Goal: Task Accomplishment & Management: Manage account settings

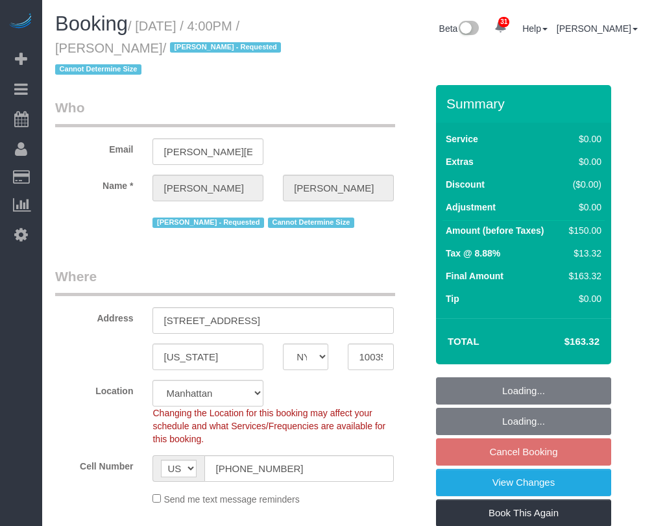
select select "NY"
select select "object:970"
select select "string:stripe-pm_1RNZ9t4VGloSiKo7bDyXvmZO"
select select "number:89"
select select "number:90"
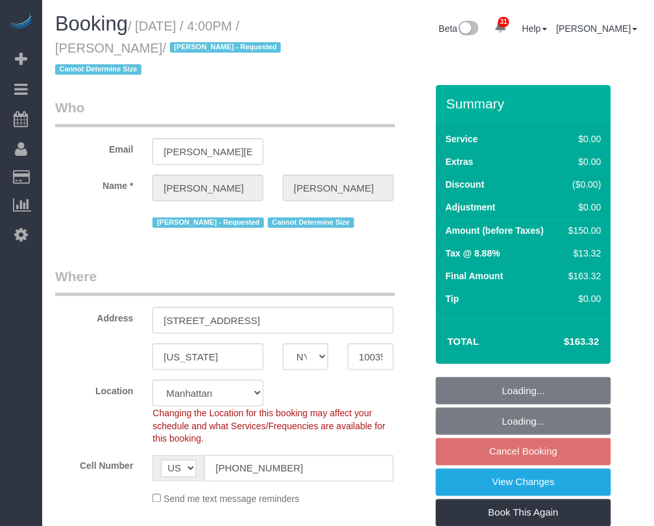
select select "number:15"
select select "number:5"
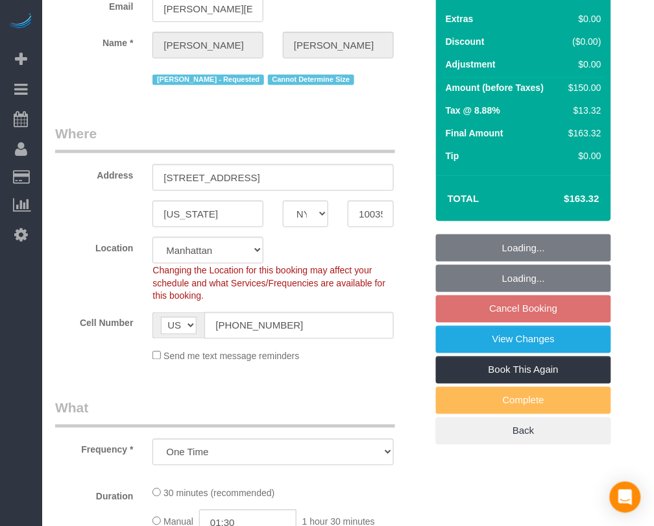
select select "spot9"
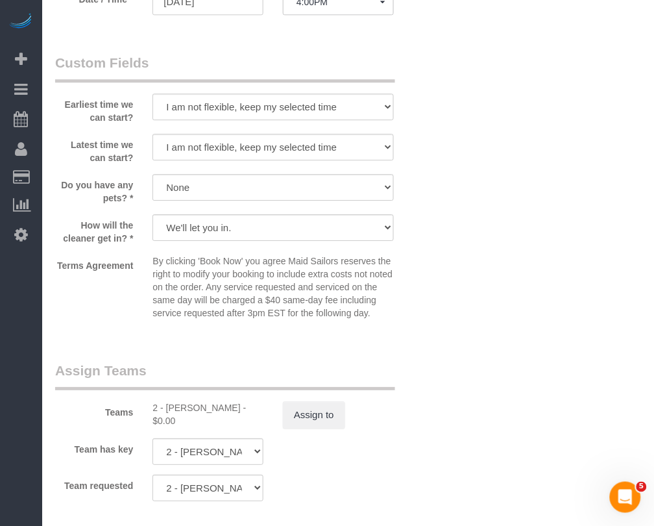
scroll to position [1380, 0]
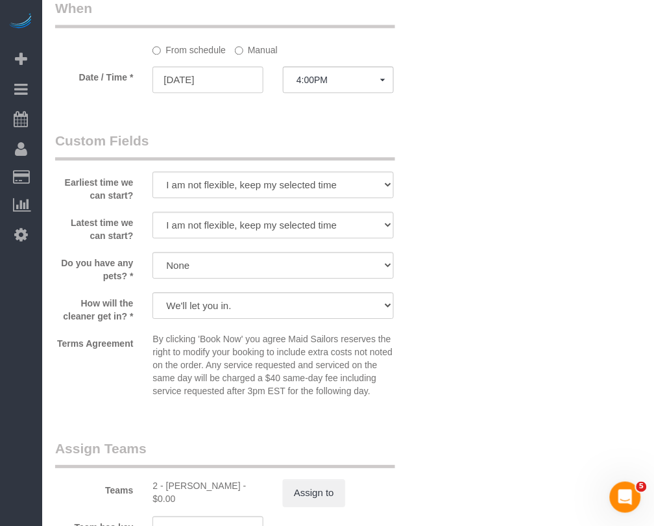
drag, startPoint x: 384, startPoint y: 456, endPoint x: 378, endPoint y: 436, distance: 20.8
click at [385, 453] on div "Teams 2 - Alketa Tomaj - $0.00 Assign to" at bounding box center [240, 473] width 391 height 68
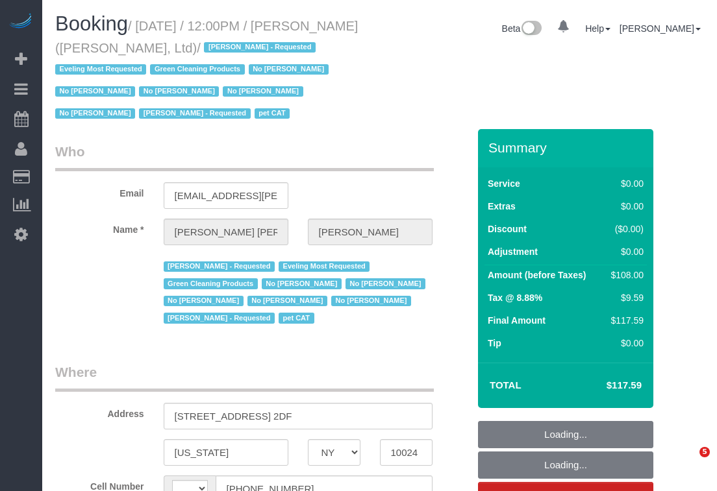
select select "NY"
select select "string:US"
select select "string:stripe-pm_1FqQkl4VGloSiKo7nqxPTwDY"
select select "number:59"
select select "number:76"
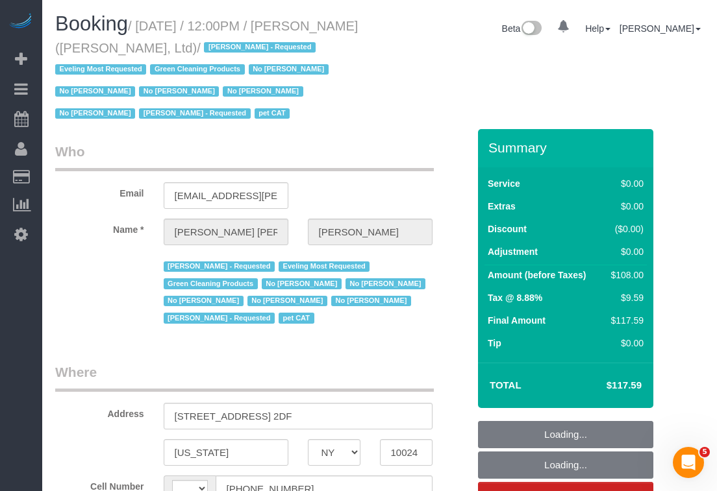
select select "number:14"
select select "number:7"
select select "number:21"
select select "object:1054"
select select "spot1"
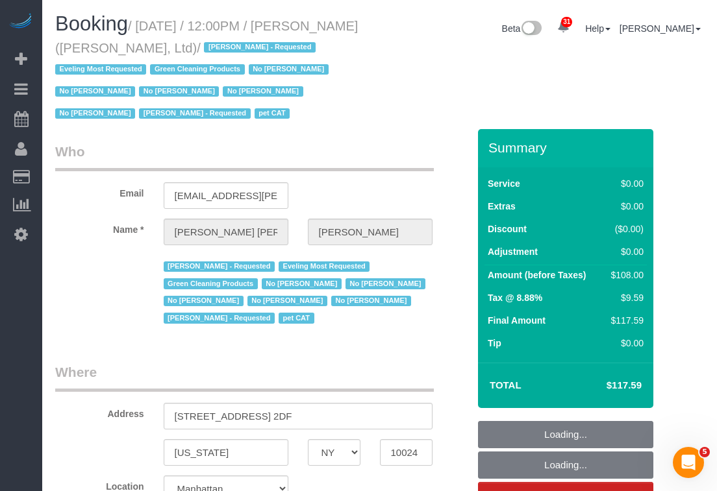
select select "22223"
select select "1"
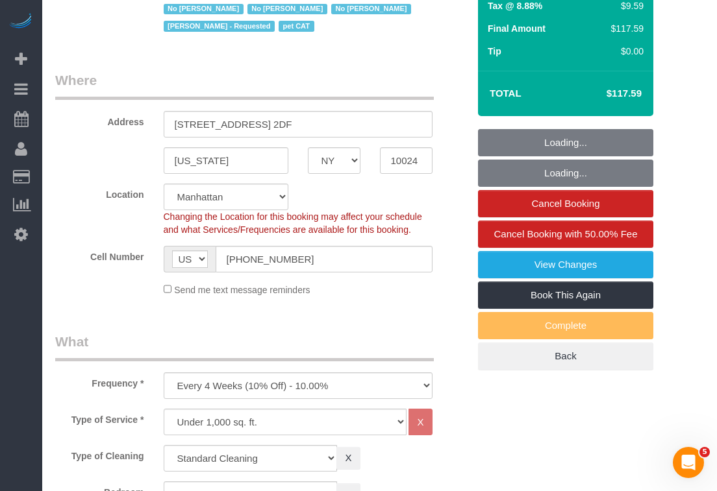
select select "1"
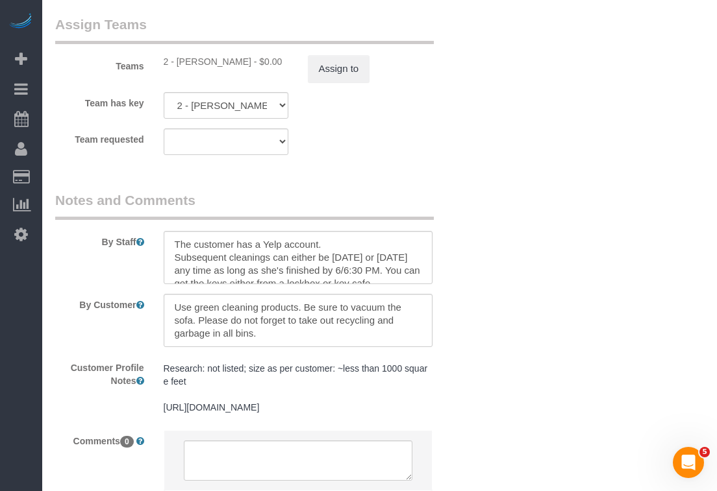
scroll to position [2045, 0]
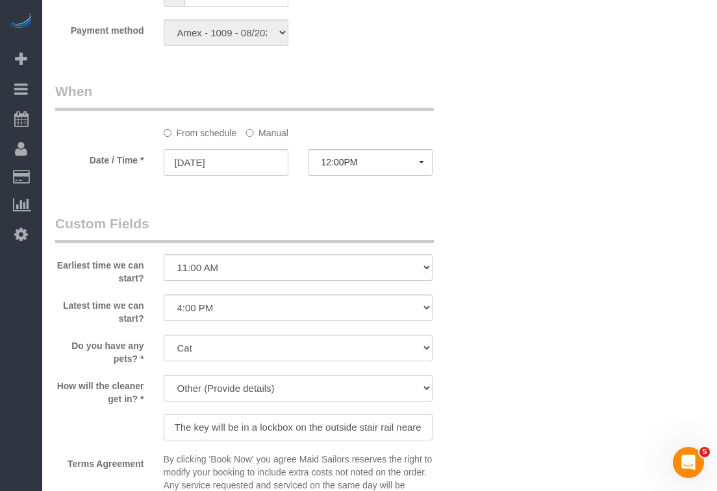
scroll to position [1169, 0]
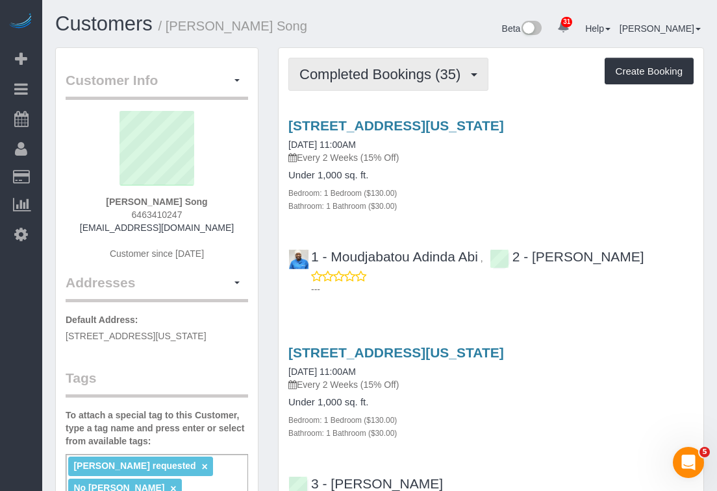
click at [380, 60] on button "Completed Bookings (35)" at bounding box center [388, 74] width 200 height 33
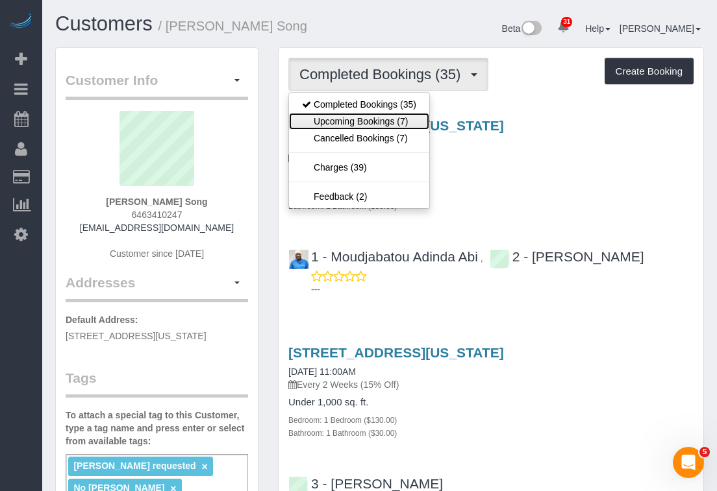
click at [359, 116] on link "Upcoming Bookings (7)" at bounding box center [359, 121] width 140 height 17
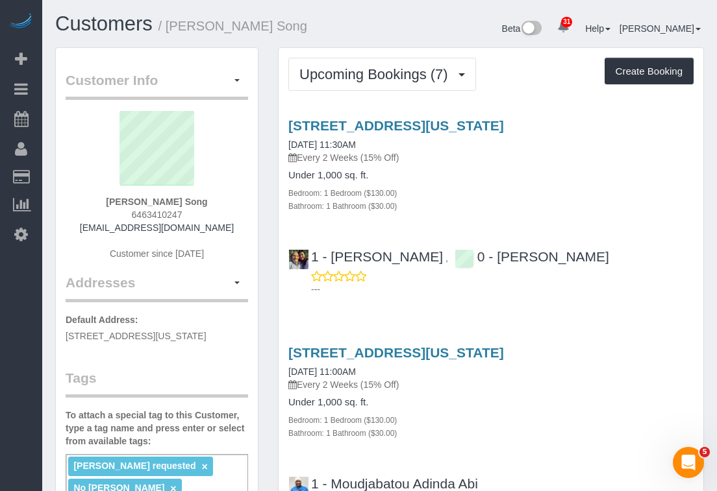
click at [684, 246] on div "1 - Xiomara Inga , 0 - Raymond Berroa ---" at bounding box center [490, 267] width 425 height 58
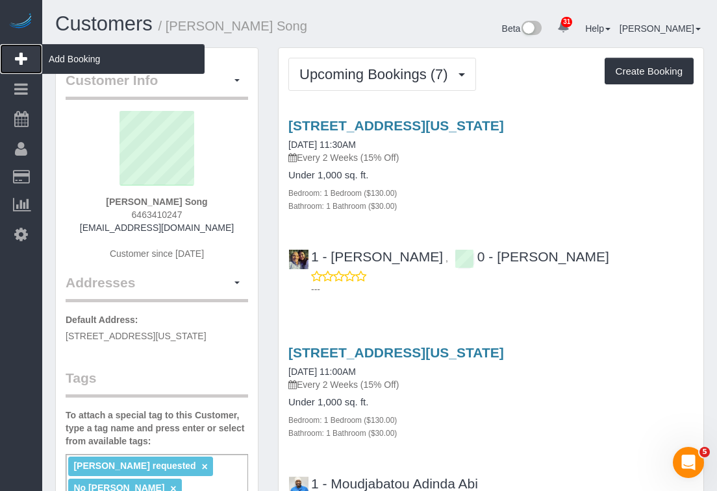
click at [59, 57] on span "Add Booking" at bounding box center [123, 59] width 162 height 30
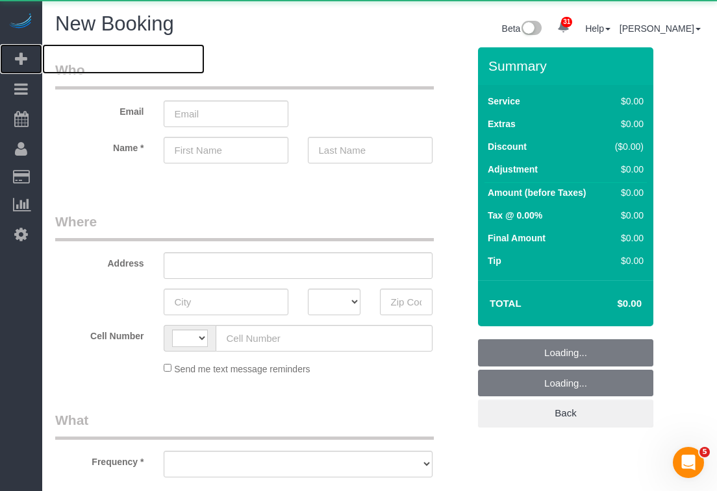
select select "string:US"
select select "number:89"
select select "number:90"
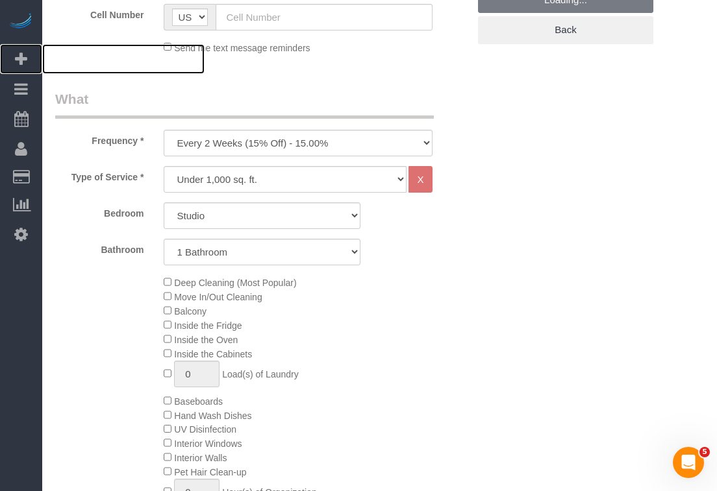
scroll to position [390, 0]
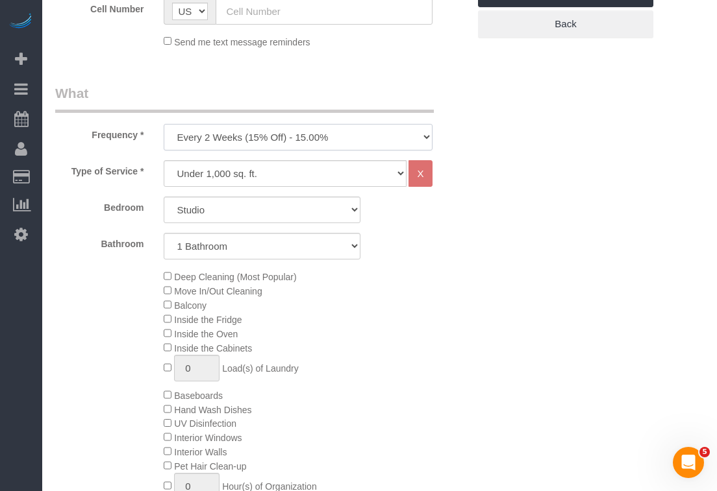
click at [340, 142] on select "One Time Weekly (20% Off) - 20.00% Every 2 Weeks (15% Off) - 15.00% Every 4 Wee…" at bounding box center [298, 137] width 269 height 27
select select "object:2928"
click at [164, 125] on select "One Time Weekly (20% Off) - 20.00% Every 2 Weeks (15% Off) - 15.00% Every 4 Wee…" at bounding box center [298, 137] width 269 height 27
click at [330, 209] on select "Studio 1 Bedroom 2 Bedrooms 3 Bedrooms" at bounding box center [262, 210] width 197 height 27
click at [351, 174] on select "Under 1,000 sq. ft. 1,001 - 1,500 sq. ft. 1,500+ sq. ft. Custom Cleaning Office…" at bounding box center [285, 173] width 243 height 27
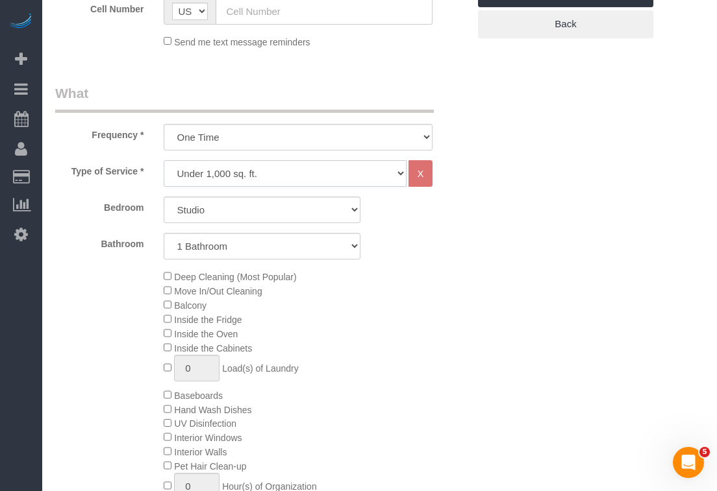
select select "213"
click at [164, 161] on select "Under 1,000 sq. ft. 1,001 - 1,500 sq. ft. 1,500+ sq. ft. Custom Cleaning Office…" at bounding box center [285, 173] width 243 height 27
select select "1"
select select "120"
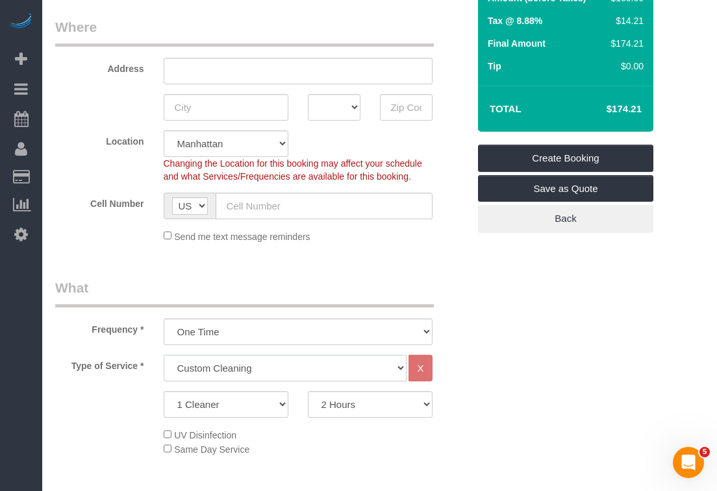
scroll to position [97, 0]
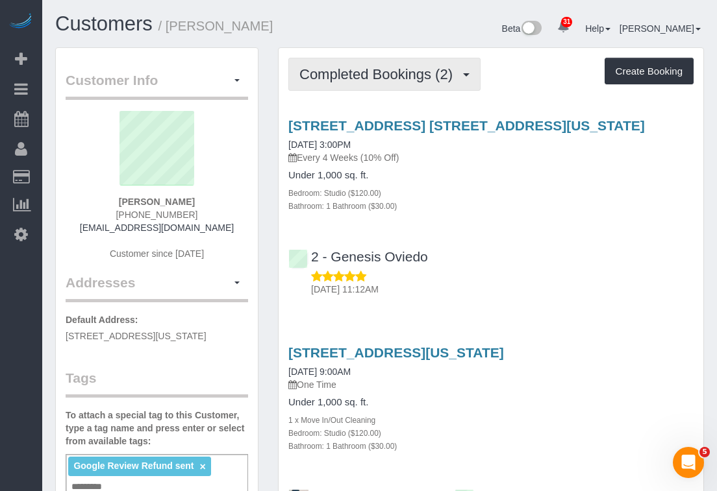
click at [396, 77] on span "Completed Bookings (2)" at bounding box center [379, 74] width 160 height 16
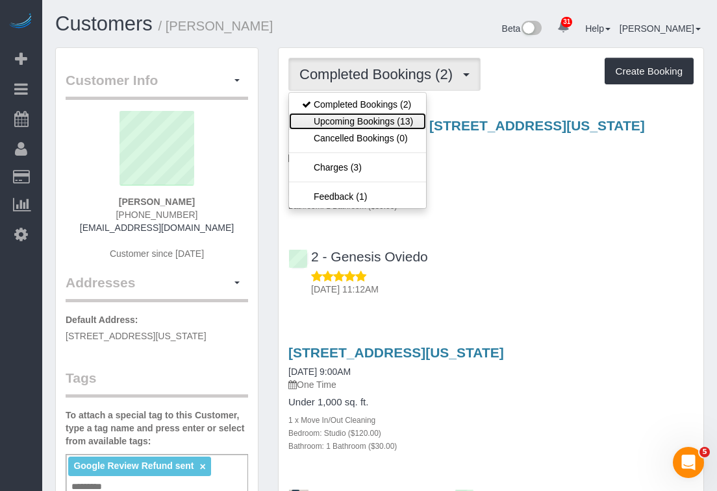
click at [378, 115] on link "Upcoming Bookings (13)" at bounding box center [357, 121] width 137 height 17
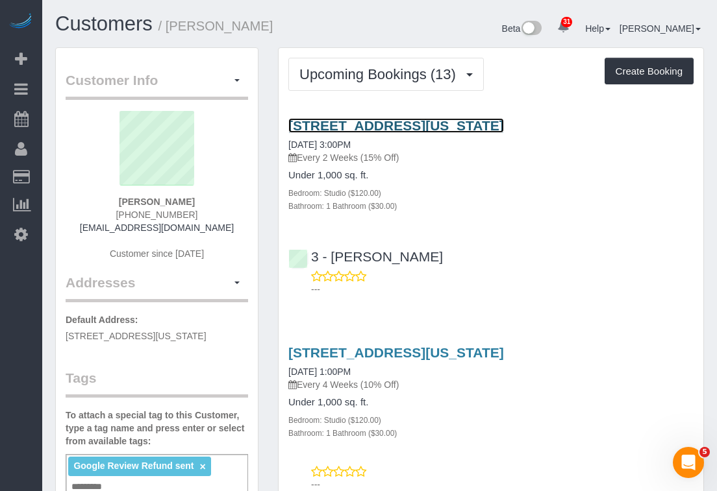
click at [388, 123] on link "[STREET_ADDRESS][US_STATE]" at bounding box center [396, 125] width 216 height 15
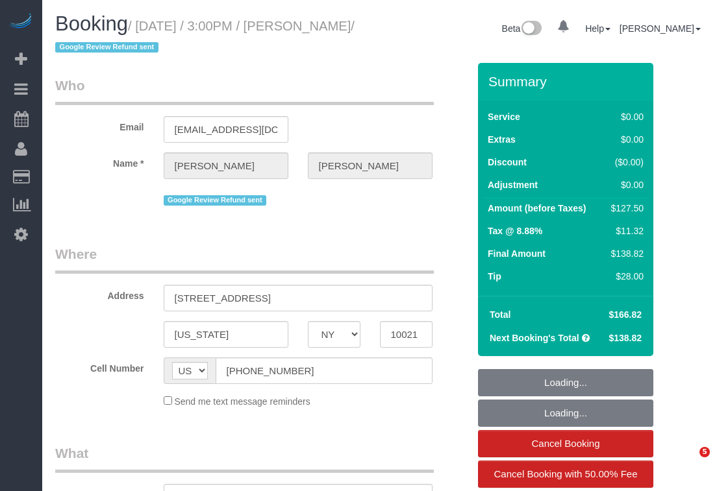
select select "NY"
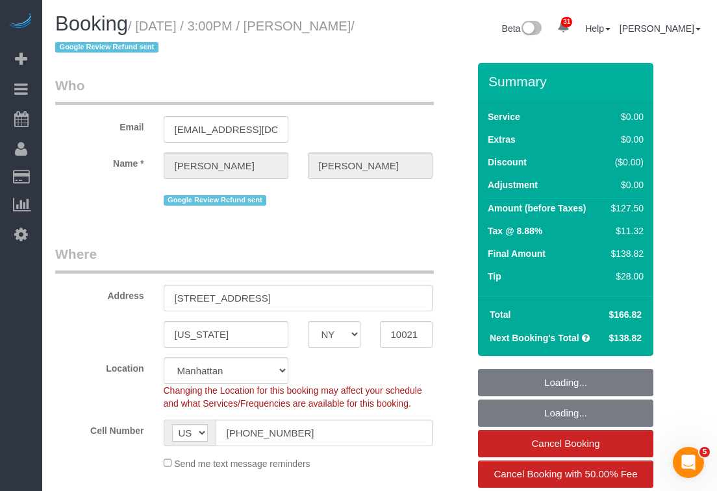
select select "object:933"
select select "number:89"
select select "number:90"
select select "number:15"
select select "number:6"
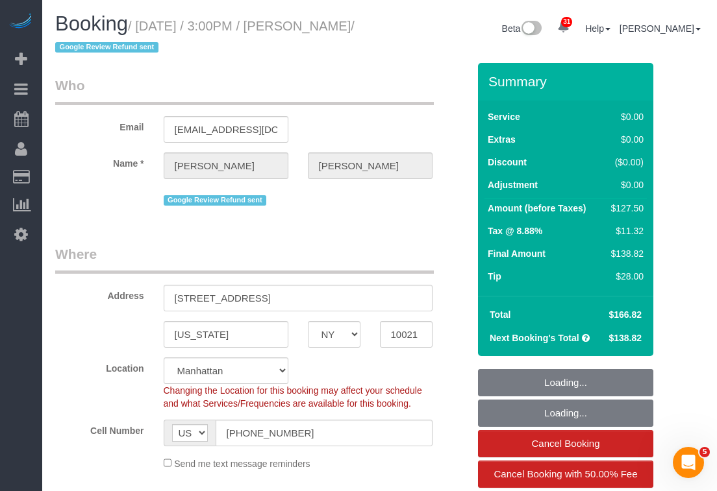
select select "string:stripe-pm_1QKXPd4VGloSiKo7ekv8QDow"
select select "spot1"
select select "object:1505"
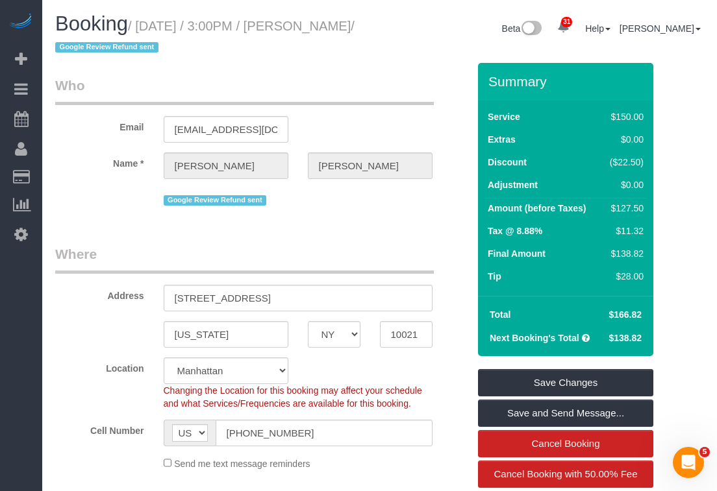
drag, startPoint x: 308, startPoint y: 23, endPoint x: 119, endPoint y: 55, distance: 190.8
click at [119, 55] on small "/ October 01, 2025 / 3:00PM / Tara Sobierajski / Google Review Refund sent" at bounding box center [204, 37] width 299 height 36
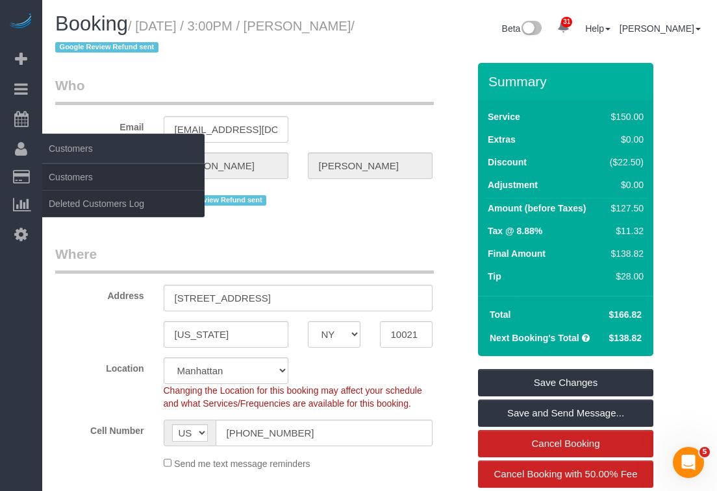
copy small "Tara Sobierajski"
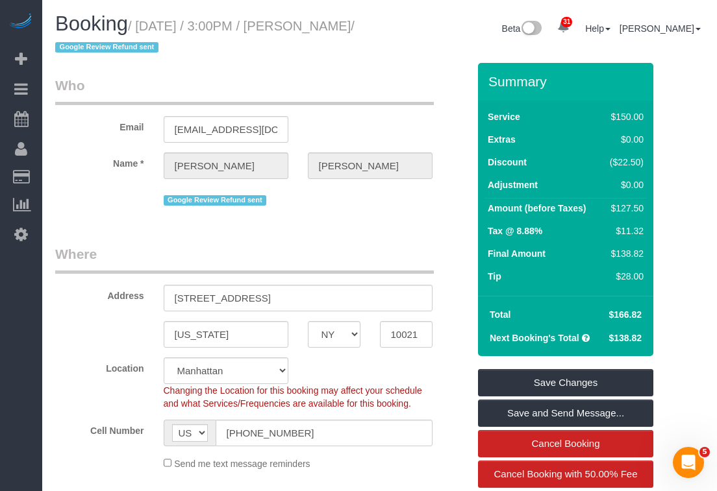
drag, startPoint x: 139, startPoint y: 22, endPoint x: 119, endPoint y: 43, distance: 29.4
click at [119, 43] on small "/ October 01, 2025 / 3:00PM / Tara Sobierajski / Google Review Refund sent" at bounding box center [204, 37] width 299 height 36
copy small "October 01, 2025 / 3:00PM / Tara Sobierajski"
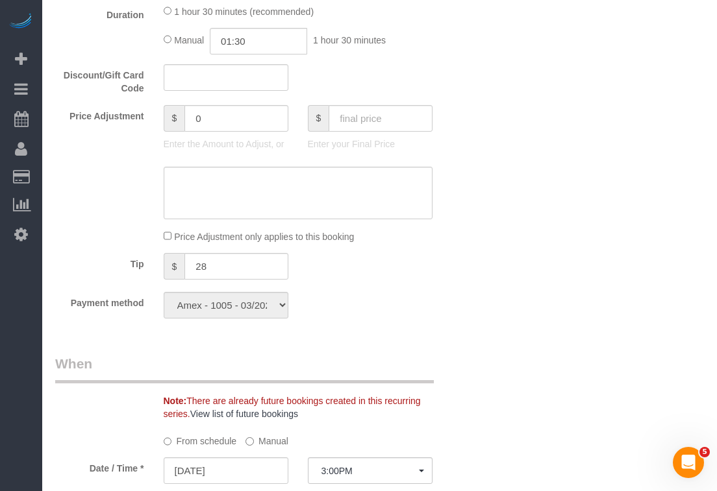
scroll to position [974, 0]
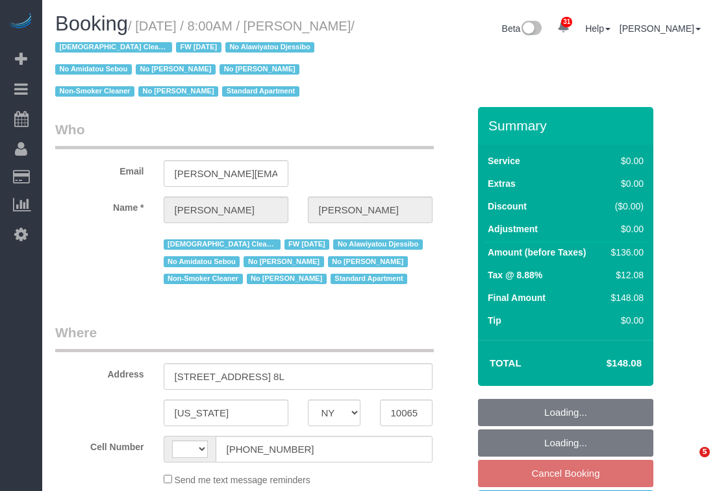
select select "NY"
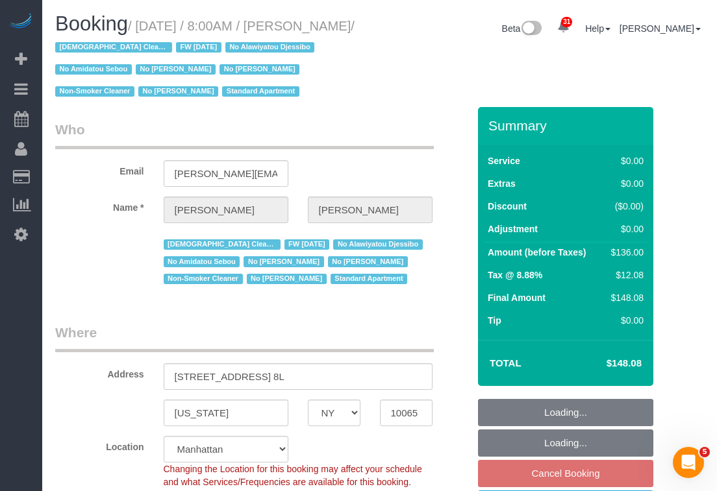
select select "string:stripe-pm_1QKiPq4VGloSiKo7DyfPYn6M"
select select "string:[GEOGRAPHIC_DATA]"
select select "1"
select select "object:1000"
select select "spot1"
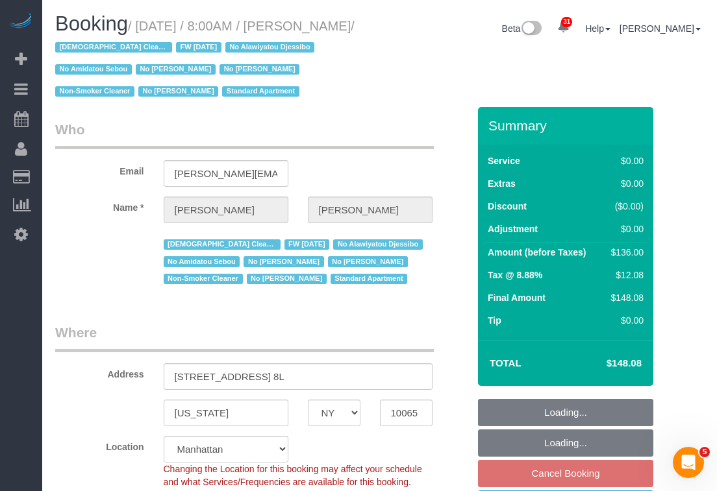
select select "number:89"
select select "number:90"
select select "number:15"
select select "number:5"
select select "1"
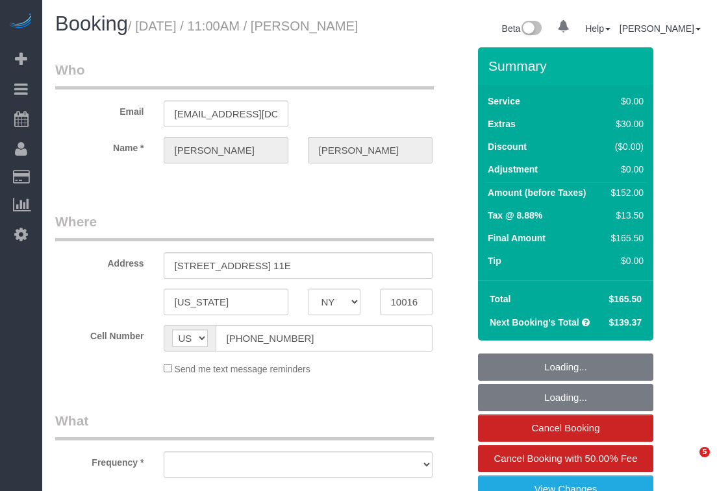
select select "NY"
select select "object:813"
select select "number:89"
select select "number:90"
select select "number:15"
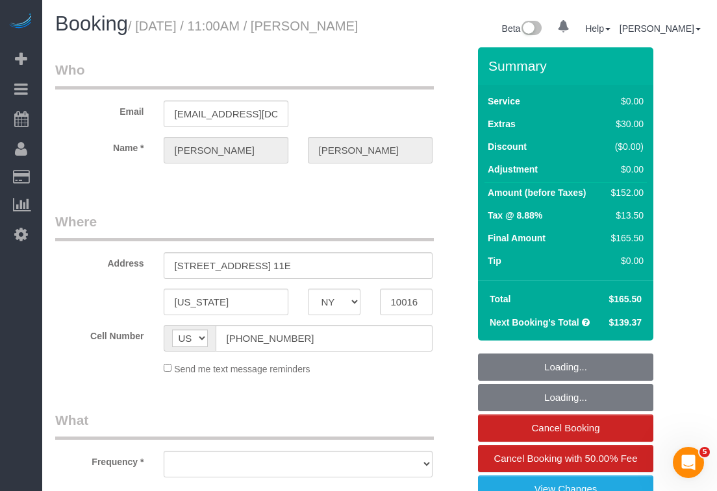
select select "number:6"
select select "string:stripe-pm_1Pehcb4VGloSiKo7kAgfW8VD"
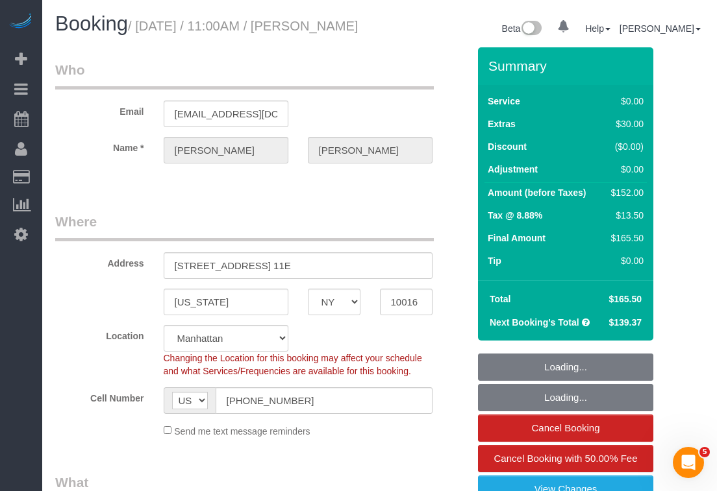
select select "1"
select select "spot1"
select select "1"
select select "object:1496"
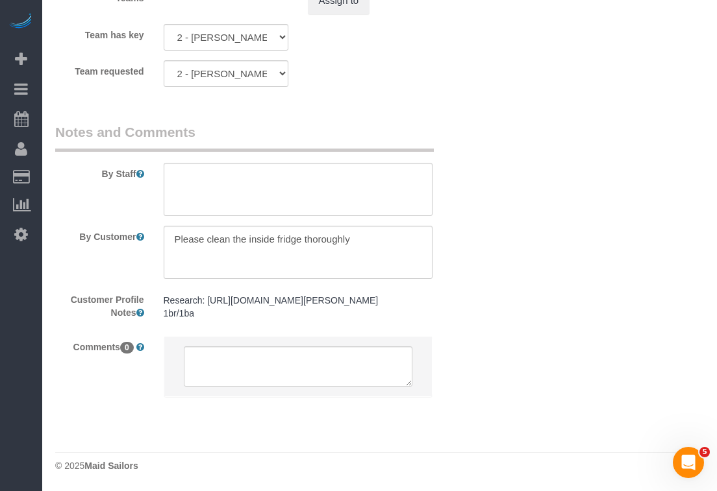
scroll to position [1850, 0]
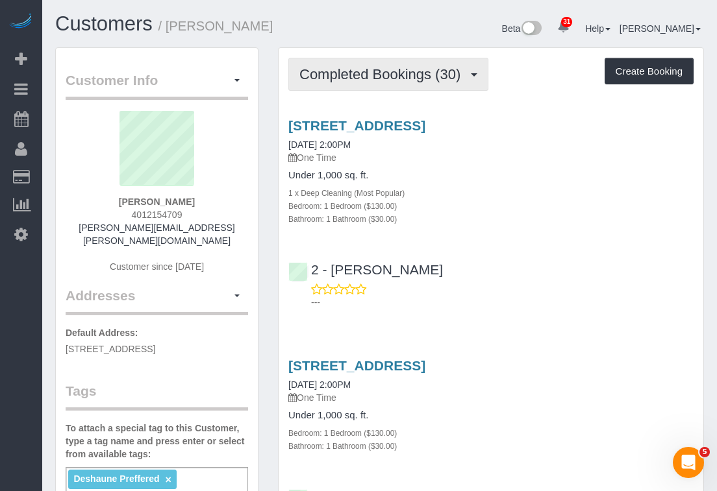
click at [406, 70] on span "Completed Bookings (30)" at bounding box center [382, 74] width 167 height 16
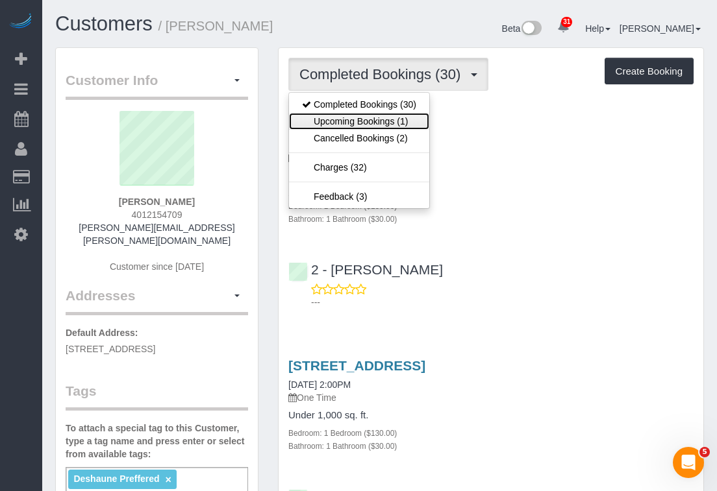
click at [391, 118] on link "Upcoming Bookings (1)" at bounding box center [359, 121] width 140 height 17
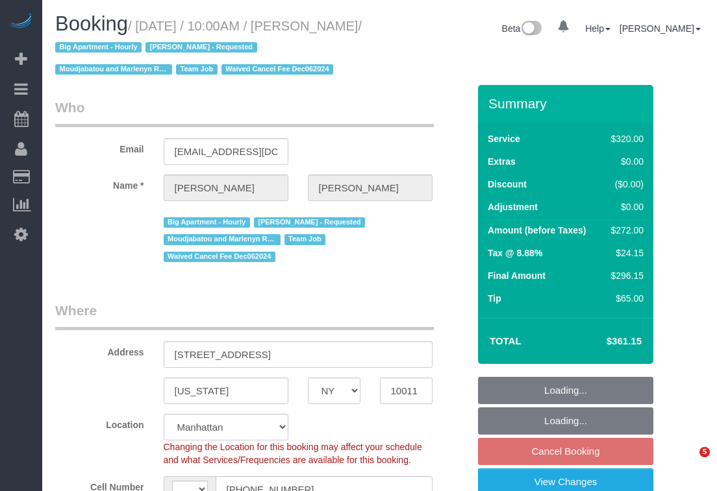
select select "NY"
select select "string:[GEOGRAPHIC_DATA]"
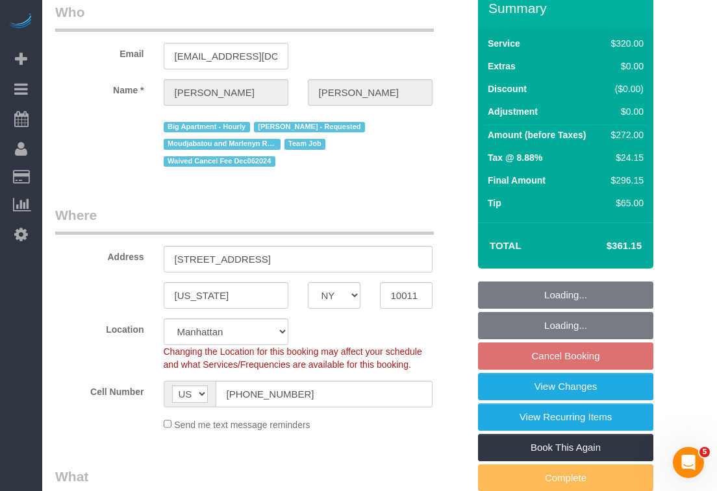
select select "object:843"
select select "number:89"
select select "number:90"
select select "number:14"
select select "number:5"
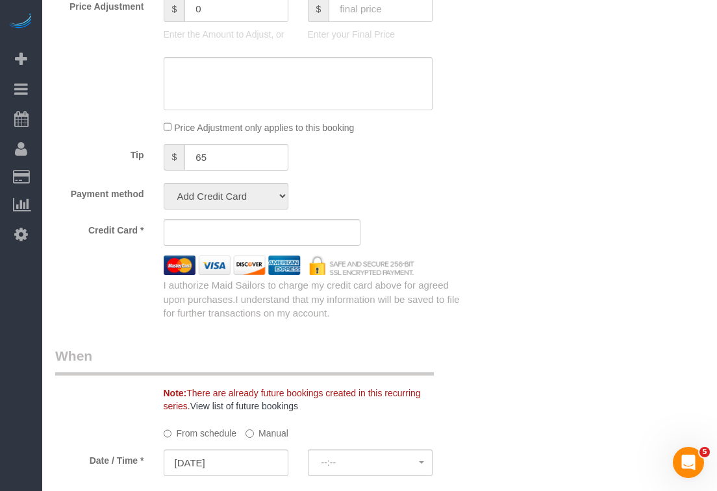
select select "object:1074"
select select "spot3"
select select "2"
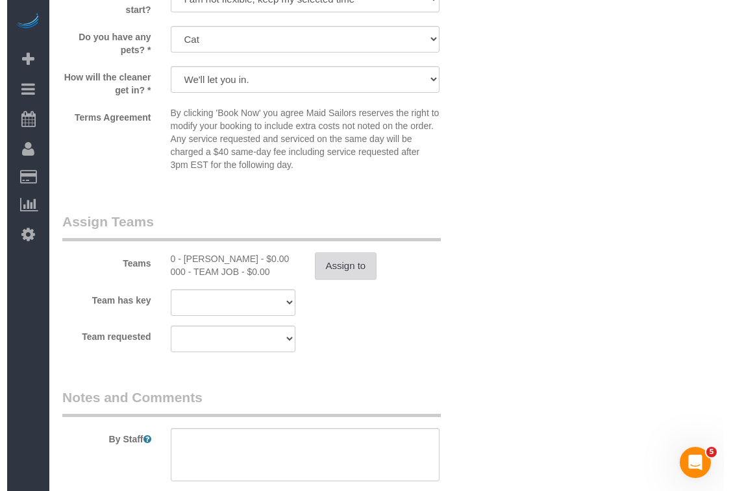
scroll to position [1377, 0]
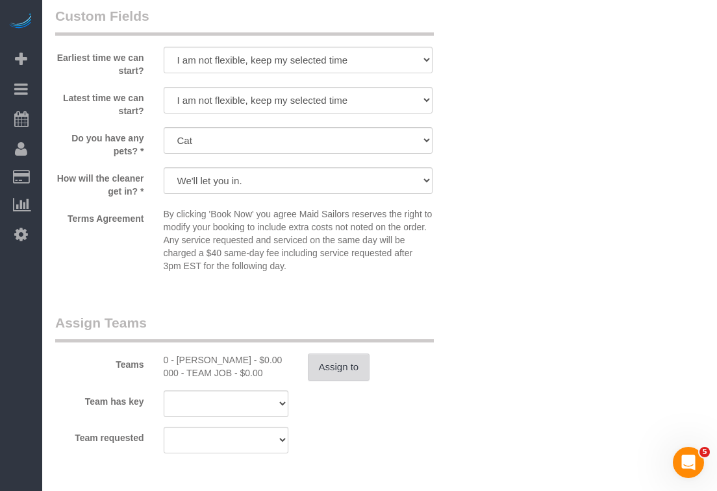
select select "string:stripe-pm_1KLpgX4VGloSiKo7ke0Lv0h0"
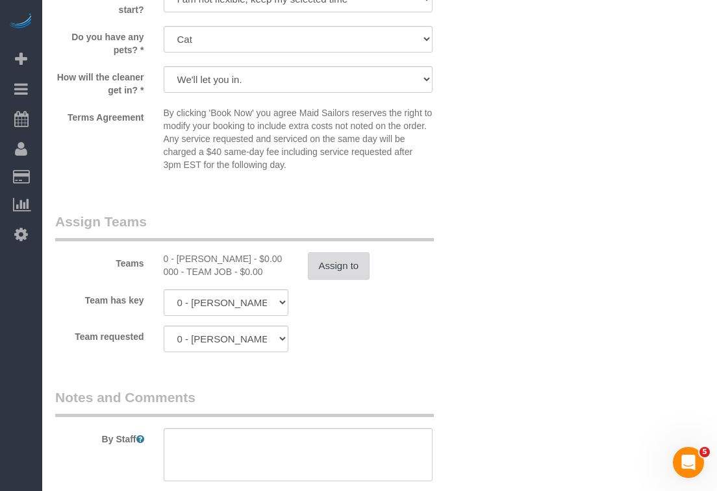
click at [337, 275] on button "Assign to" at bounding box center [339, 266] width 62 height 27
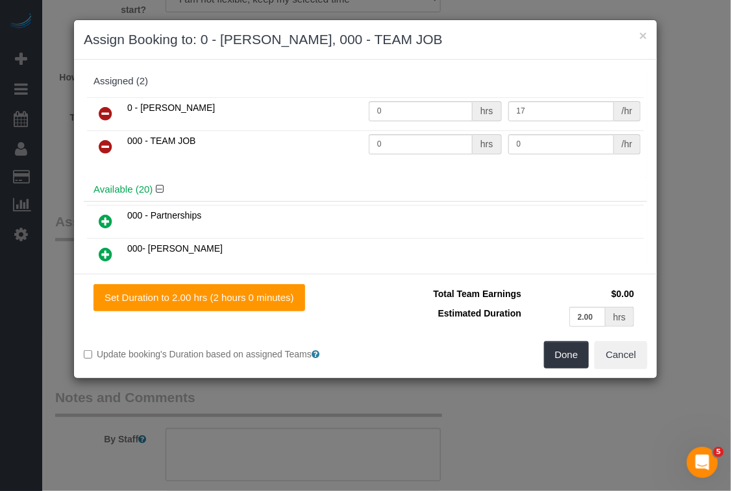
click at [107, 146] on icon at bounding box center [106, 147] width 14 height 16
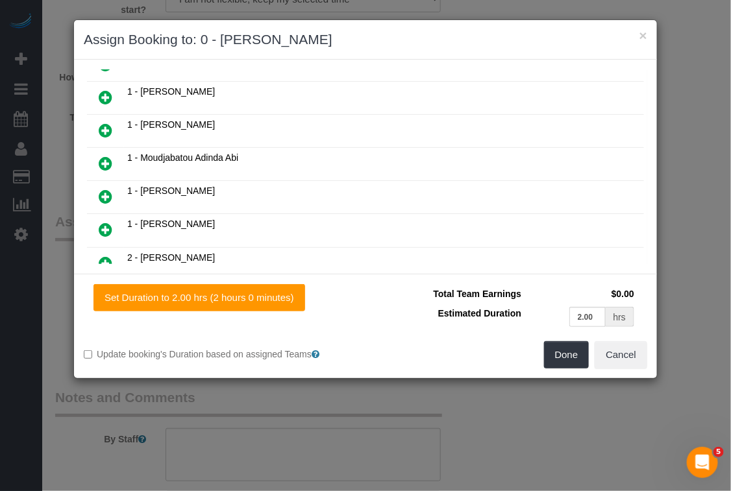
scroll to position [292, 0]
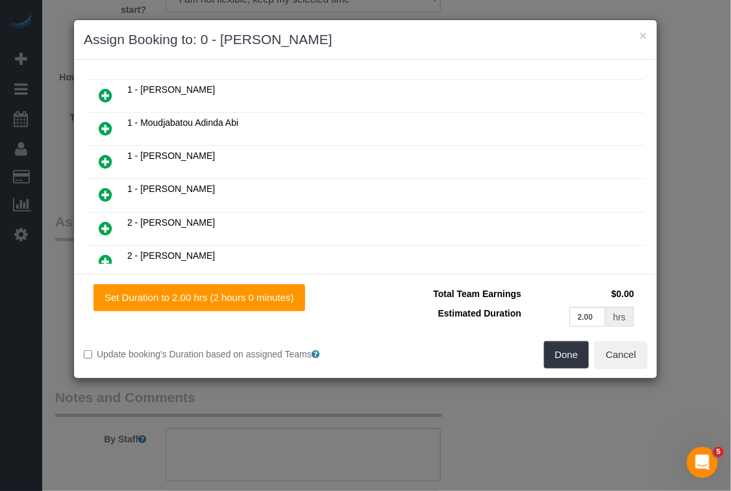
click at [104, 134] on icon at bounding box center [106, 129] width 14 height 16
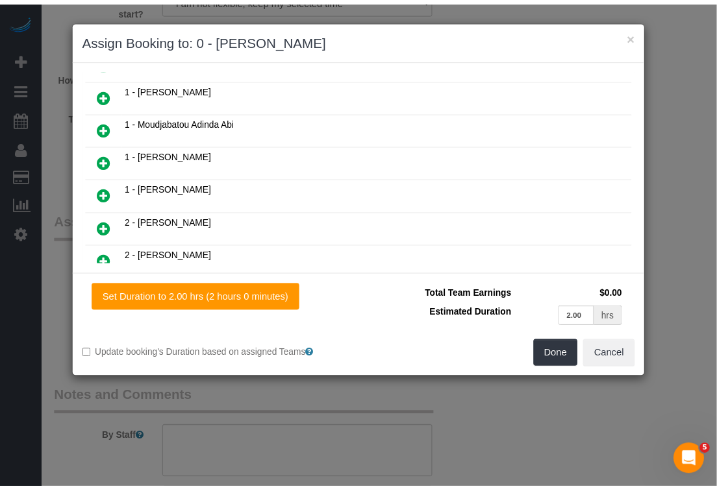
scroll to position [326, 0]
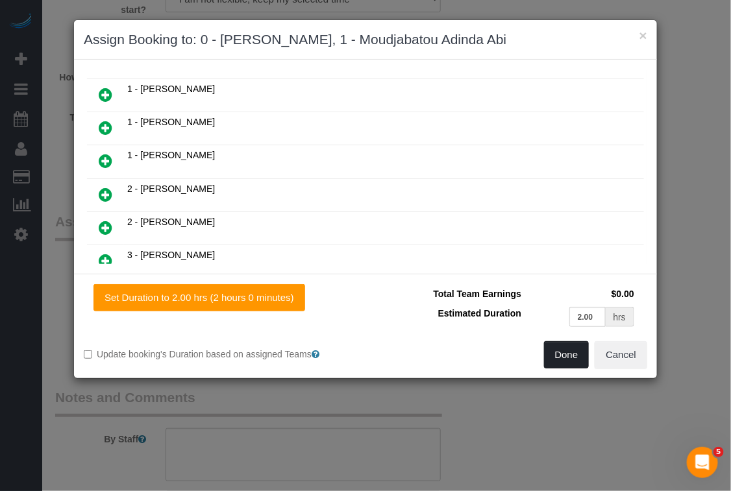
drag, startPoint x: 565, startPoint y: 369, endPoint x: 565, endPoint y: 359, distance: 9.7
click at [565, 364] on button "Done" at bounding box center [566, 354] width 45 height 27
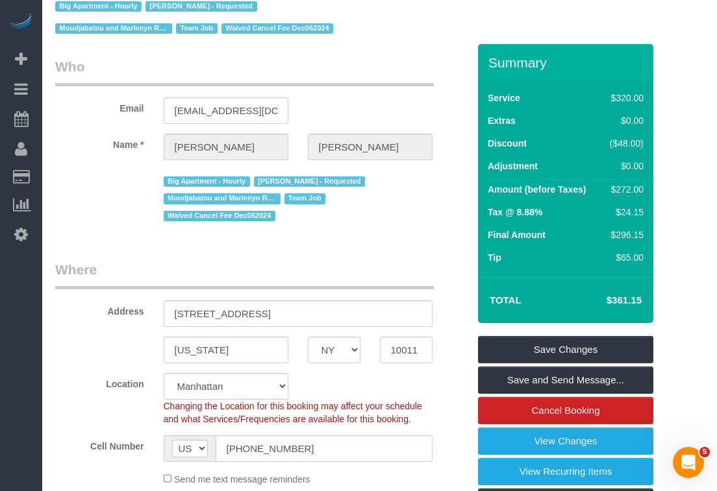
scroll to position [14, 0]
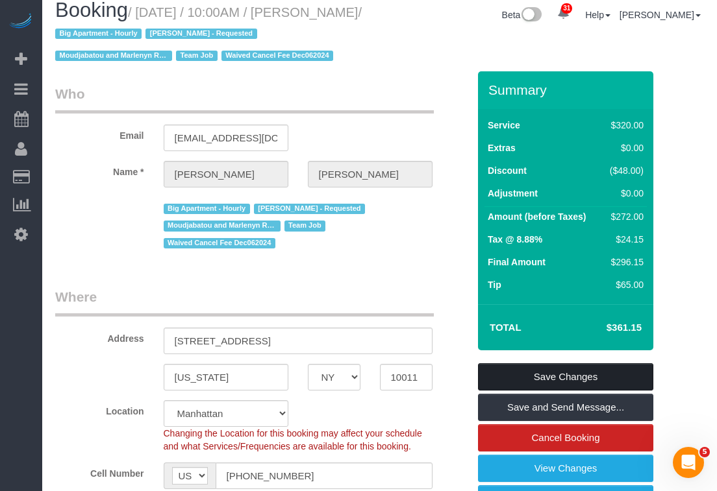
click at [536, 377] on link "Save Changes" at bounding box center [565, 377] width 175 height 27
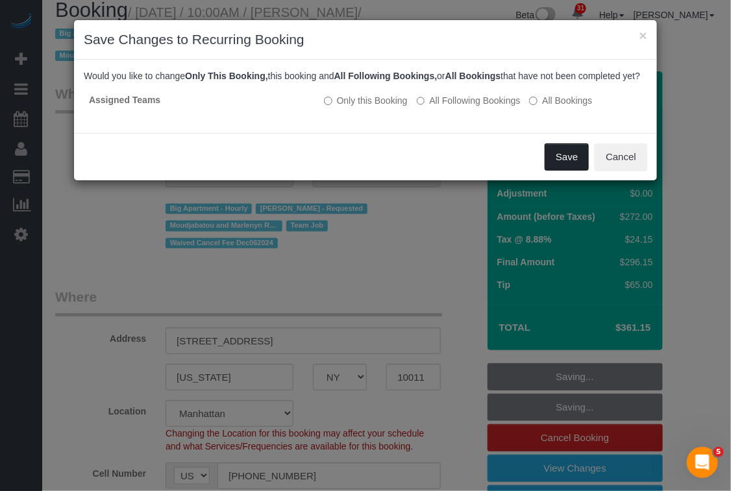
click at [556, 171] on button "Save" at bounding box center [567, 156] width 44 height 27
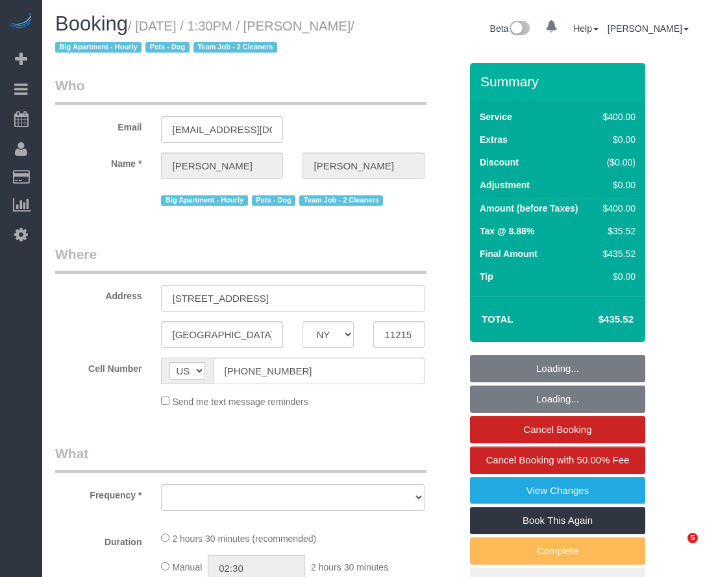
select select "NY"
select select "150"
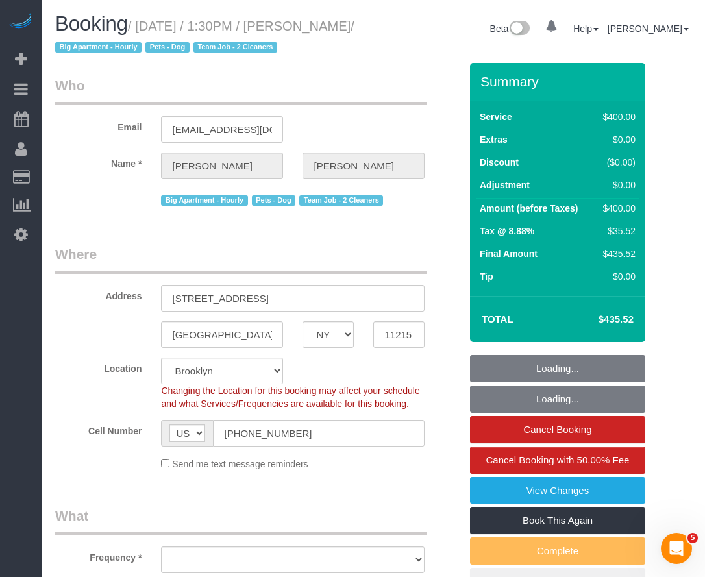
select select "string:stripe-card_1EaQ684VGloSiKo7sw21Y9bE"
select select "number:58"
select select "number:90"
select select "number:15"
select select "number:5"
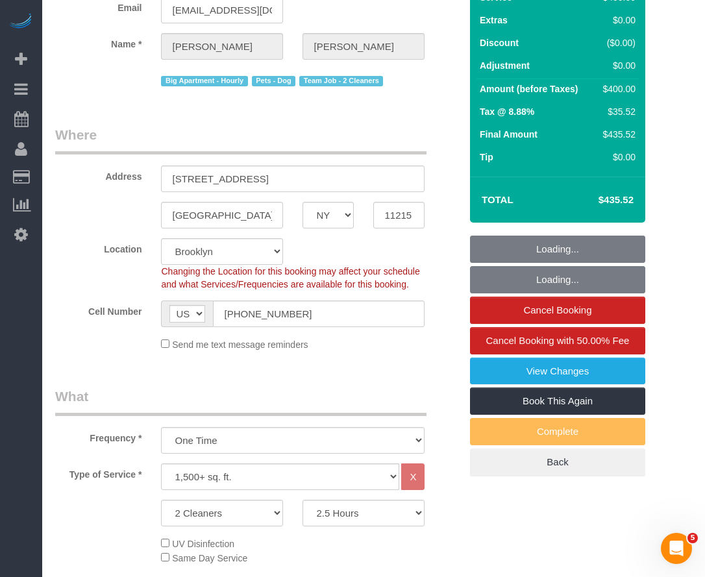
select select "object:1437"
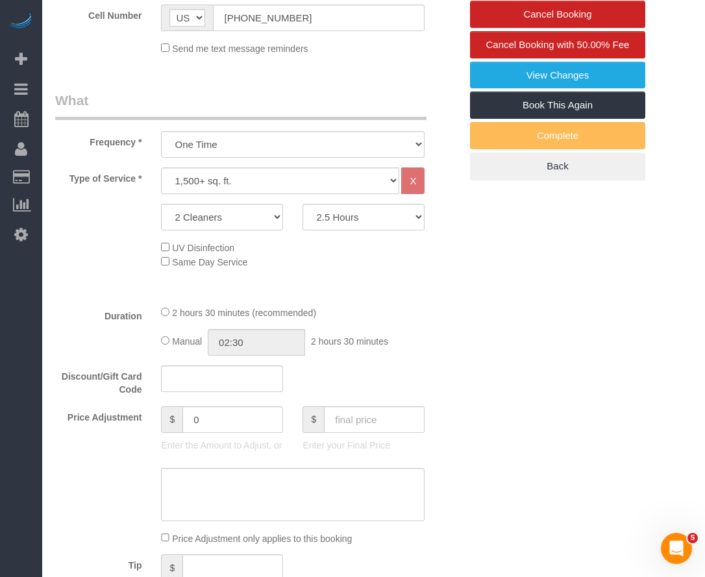
scroll to position [487, 0]
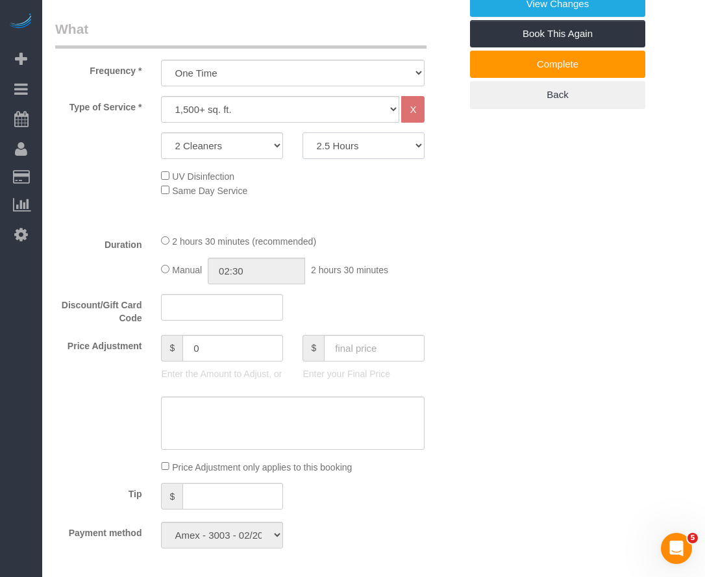
click at [417, 148] on select "2 Hours 2.5 Hours 3 Hours 3.5 Hours 4 Hours 4.5 Hours 5 Hours 5.5 Hours 6 Hours…" at bounding box center [364, 145] width 122 height 27
select select "210"
click at [303, 134] on select "2 Hours 2.5 Hours 3 Hours 3.5 Hours 4 Hours 4.5 Hours 5 Hours 5.5 Hours 6 Hours…" at bounding box center [364, 145] width 122 height 27
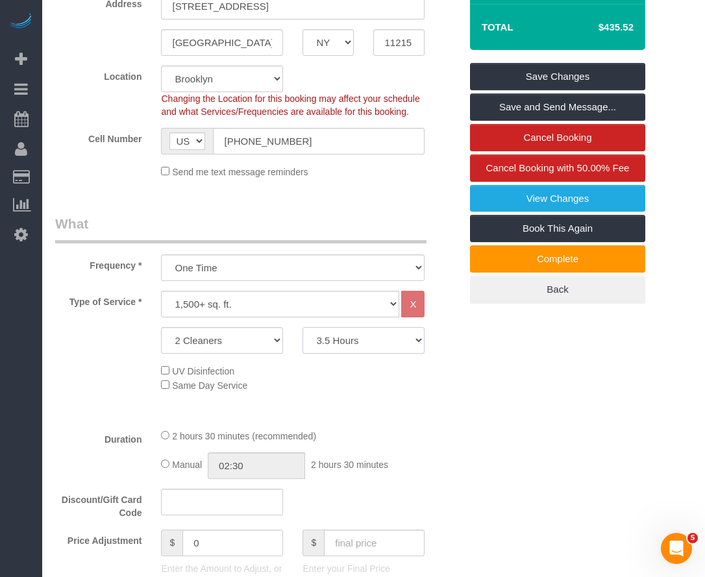
scroll to position [195, 0]
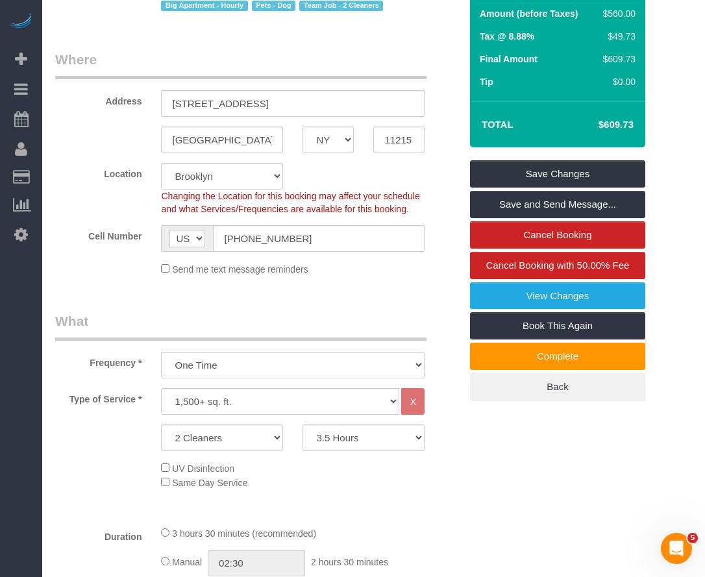
click at [264, 338] on legend "What" at bounding box center [240, 326] width 371 height 29
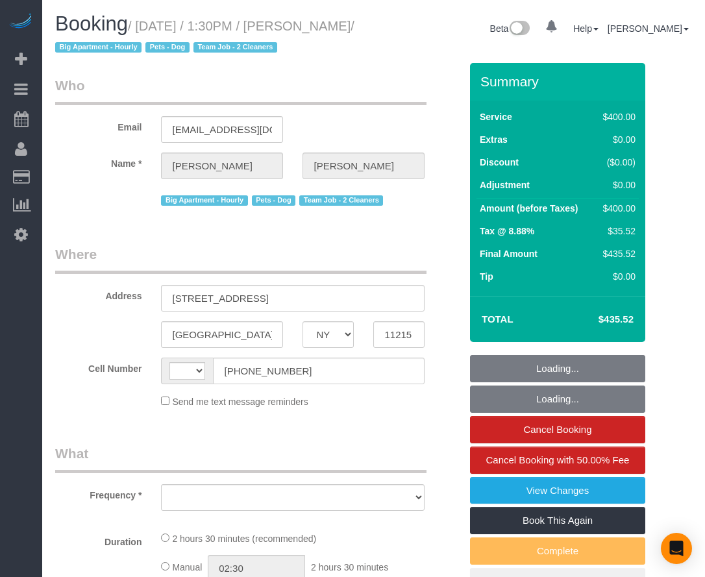
select select "NY"
select select "object:584"
select select "number:58"
select select "number:90"
select select "number:15"
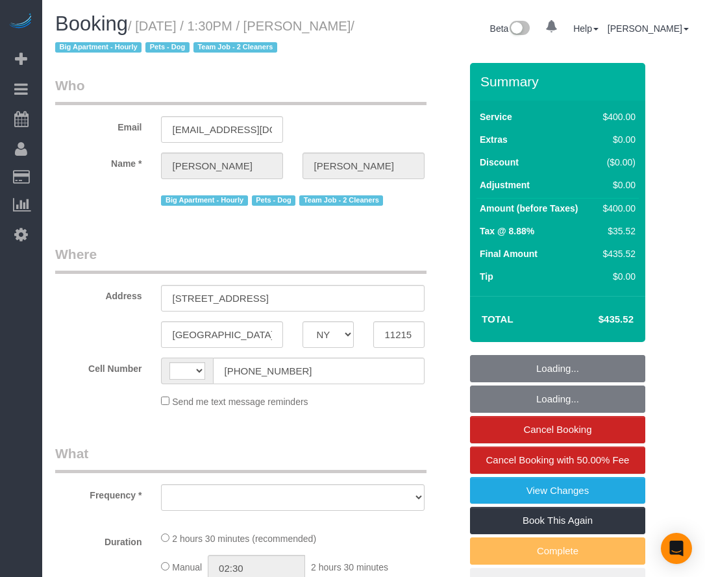
select select "number:5"
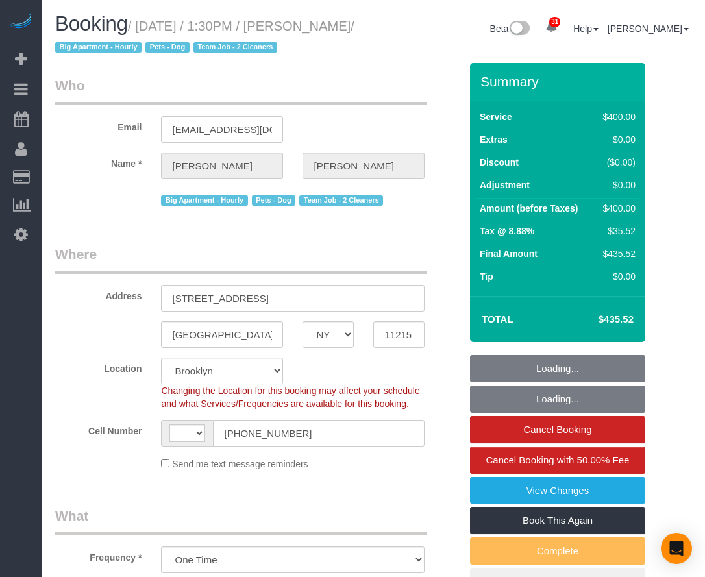
select select "object:826"
select select "string:[GEOGRAPHIC_DATA]"
select select "string:stripe-card_1EaQ684VGloSiKo7sw21Y9bE"
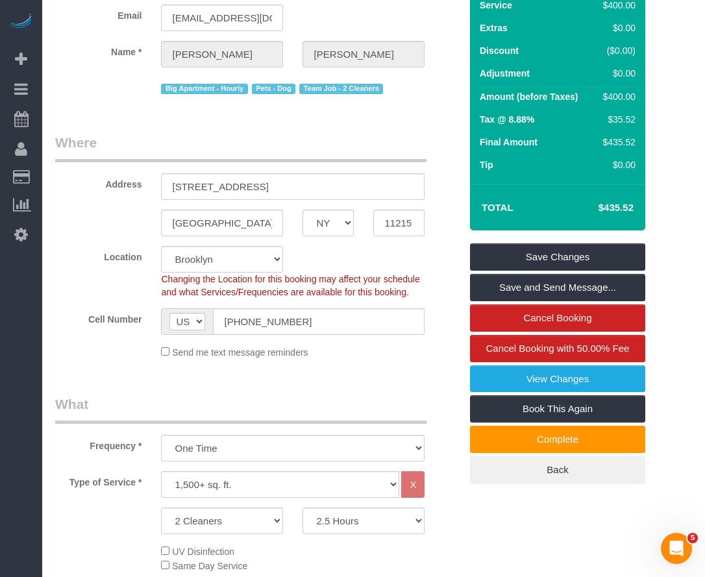
scroll to position [292, 0]
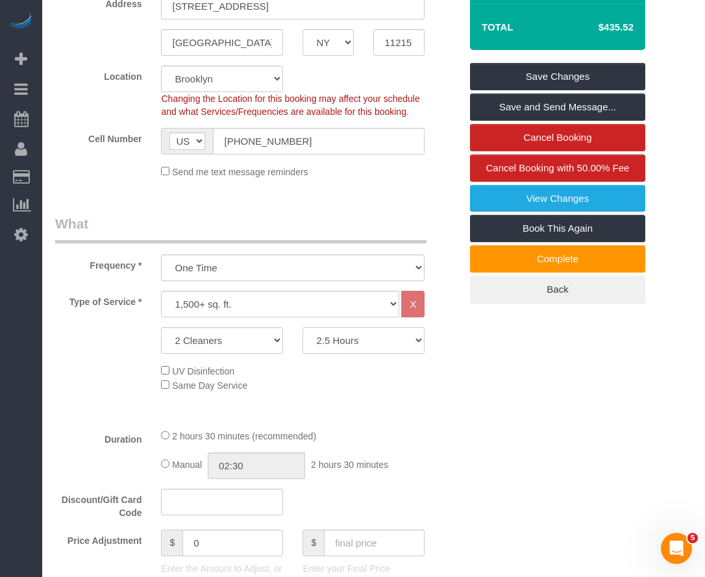
click at [384, 341] on select "2 Hours 2.5 Hours 3 Hours 3.5 Hours 4 Hours 4.5 Hours 5 Hours 5.5 Hours 6 Hours…" at bounding box center [364, 340] width 122 height 27
select select "210"
click at [303, 329] on select "2 Hours 2.5 Hours 3 Hours 3.5 Hours 4 Hours 4.5 Hours 5 Hours 5.5 Hours 6 Hours…" at bounding box center [364, 340] width 122 height 27
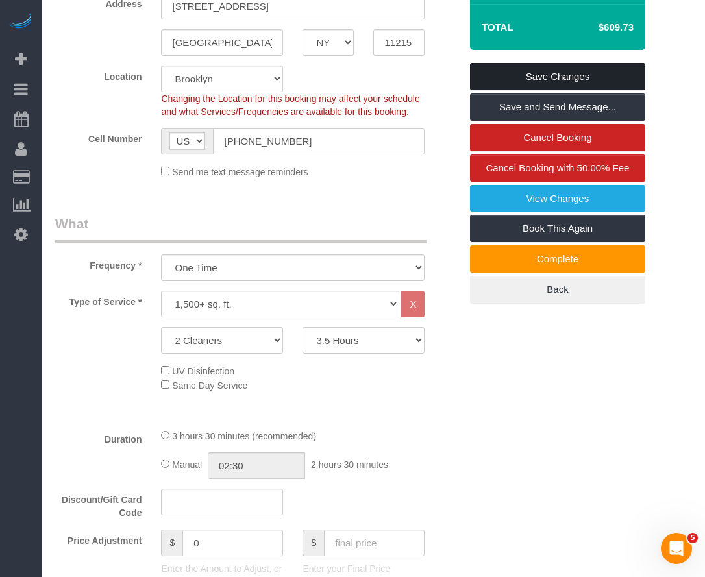
click at [563, 82] on link "Save Changes" at bounding box center [557, 76] width 175 height 27
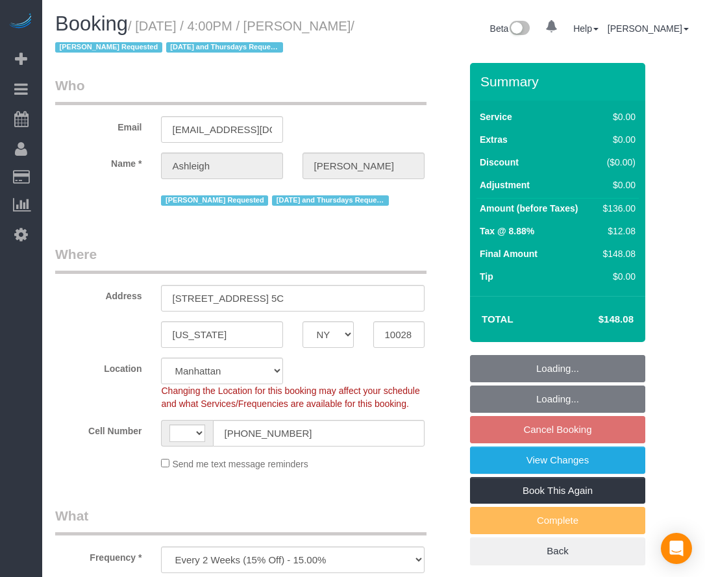
select select "NY"
select select "object:985"
select select "string:[GEOGRAPHIC_DATA]"
select select "number:57"
select select "number:77"
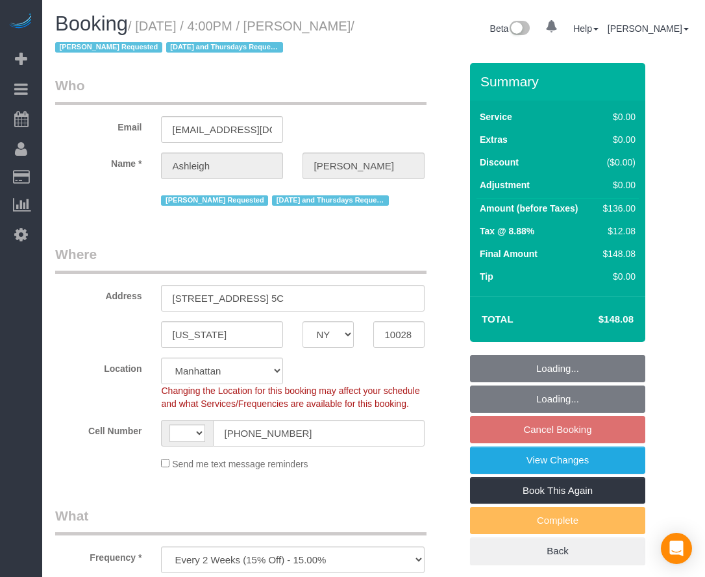
select select "number:15"
select select "number:5"
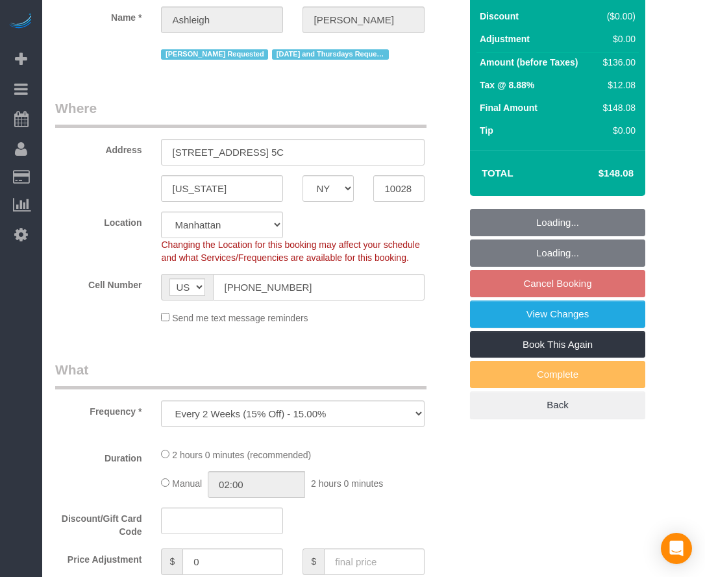
select select "1"
select select "spot8"
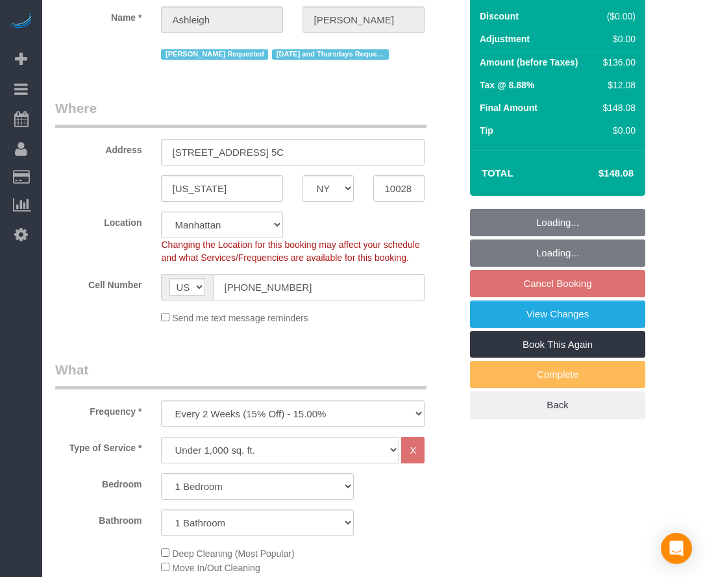
scroll to position [292, 0]
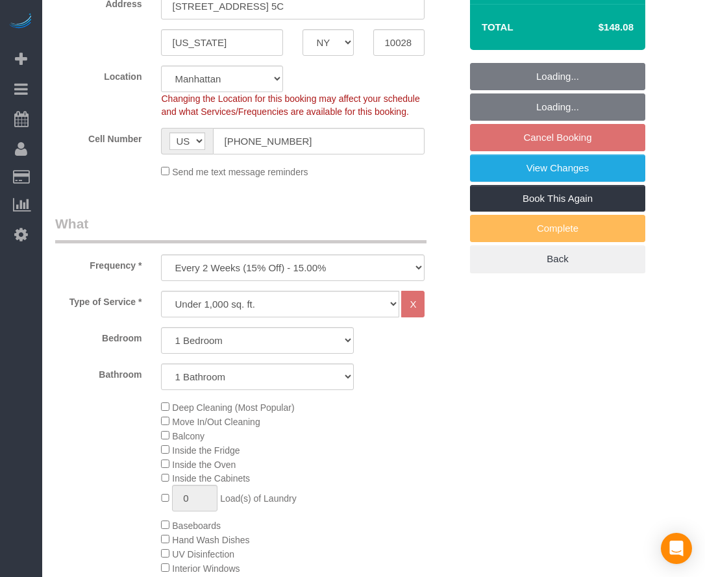
select select "string:stripe-pm_1RjPmy4VGloSiKo7ocZ9gVhm"
select select "1"
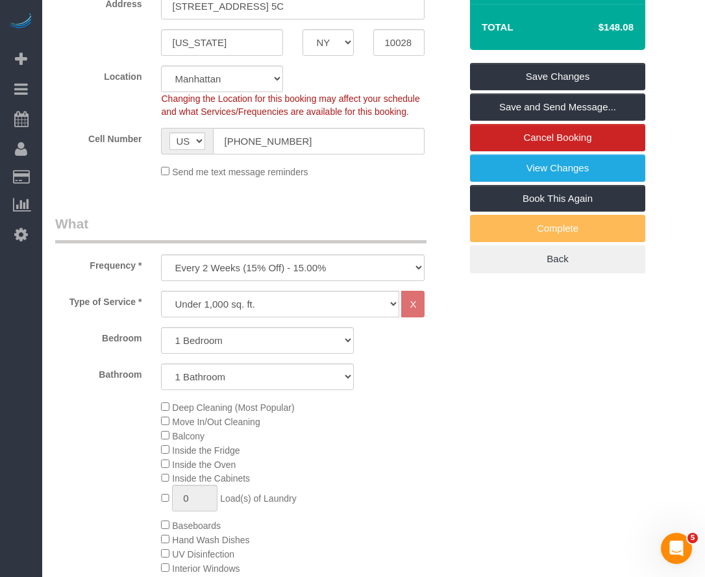
click at [464, 380] on div "Bathroom 1 Bathroom 2 Bathrooms" at bounding box center [257, 377] width 425 height 27
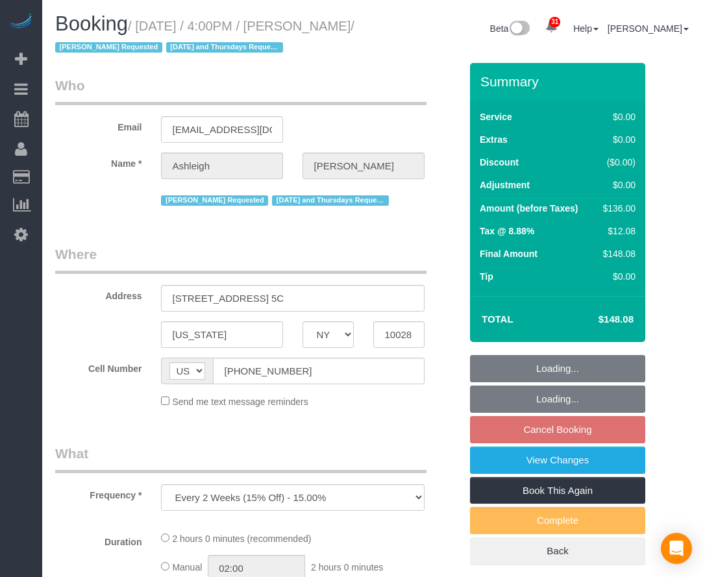
select select "NY"
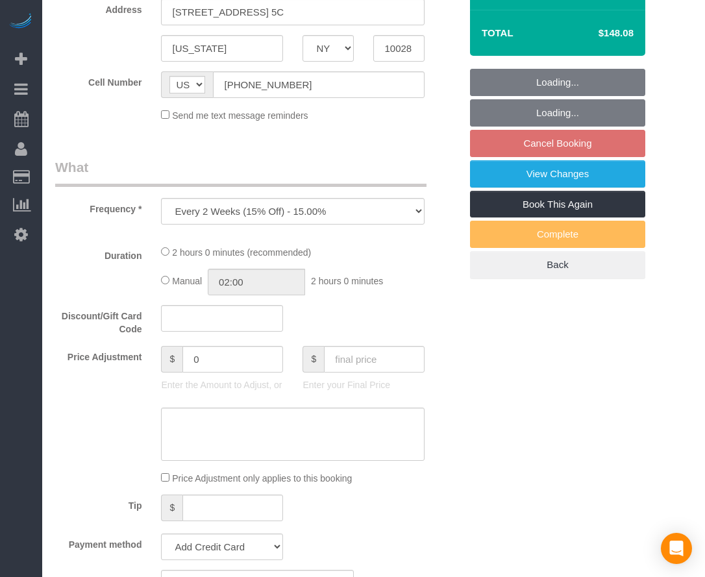
select select "string:stripe-pm_1RjPmy4VGloSiKo7ocZ9gVhm"
select select "1"
select select "number:57"
select select "number:77"
select select "number:15"
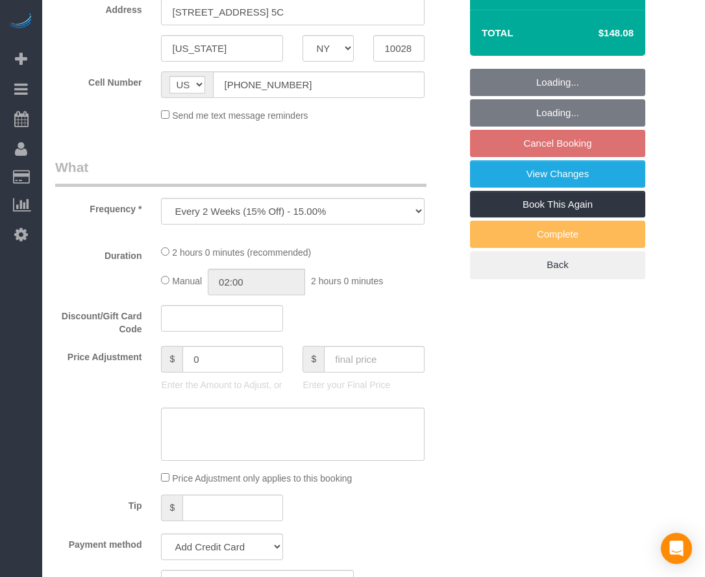
select select "number:5"
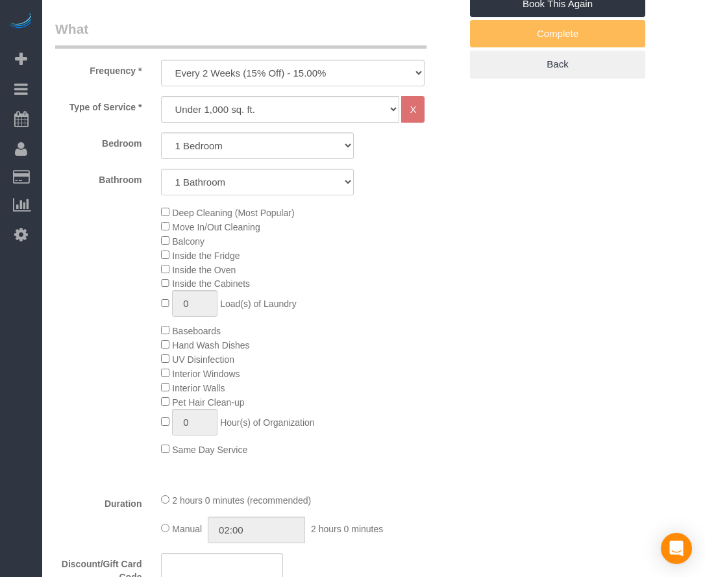
select select "object:1092"
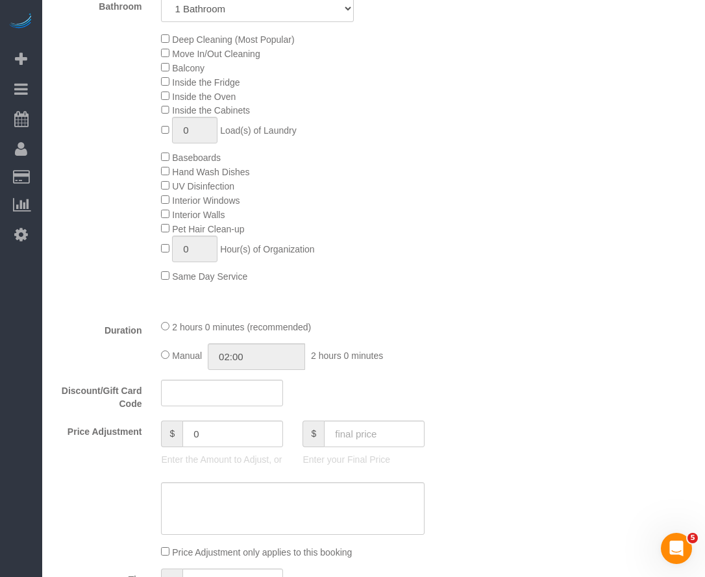
select select "spot8"
select select "1"
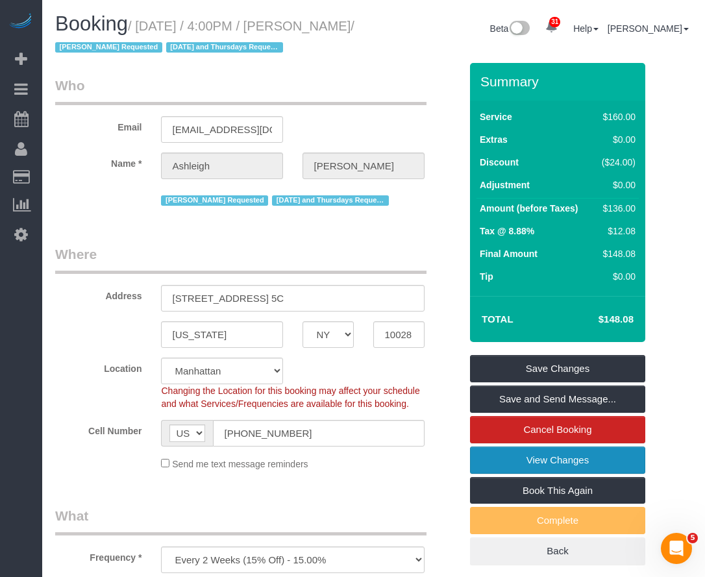
click at [551, 462] on link "View Changes" at bounding box center [557, 460] width 175 height 27
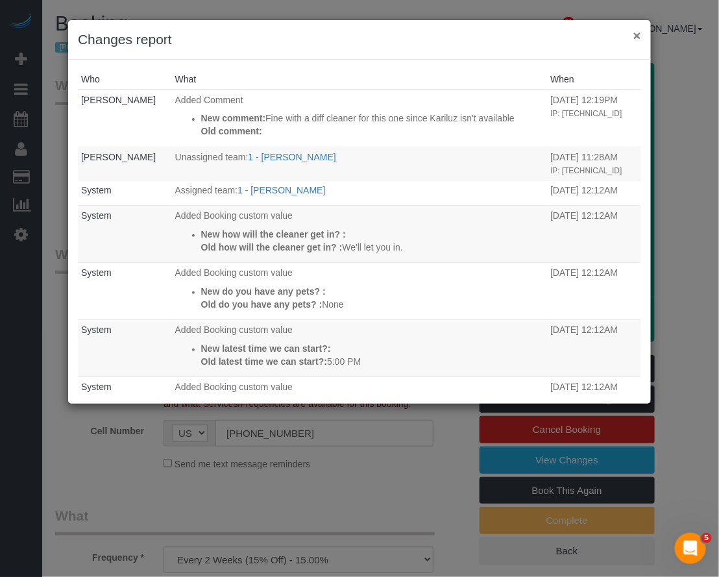
click at [636, 38] on button "×" at bounding box center [638, 36] width 8 height 14
